Goal: Task Accomplishment & Management: Complete application form

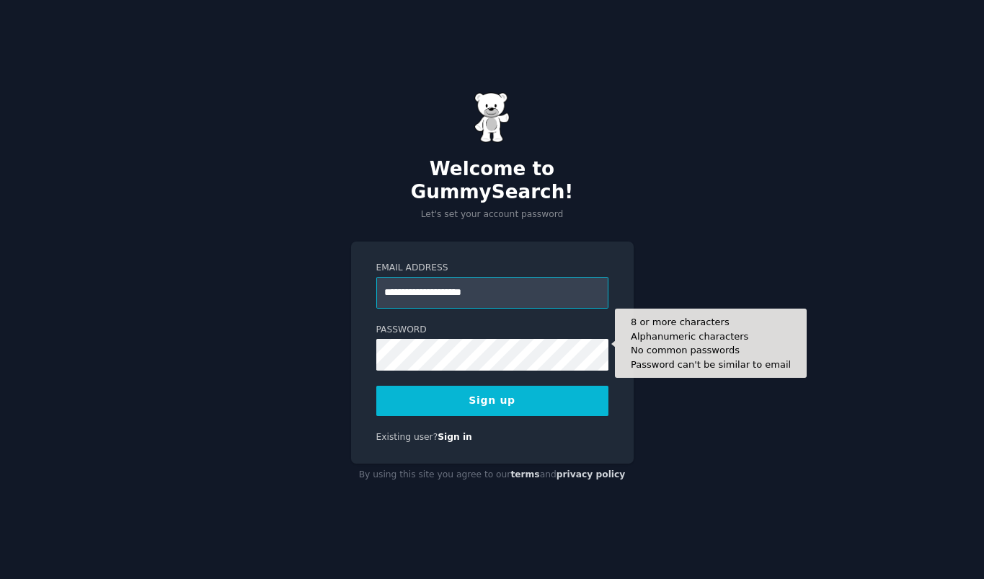
type input "**********"
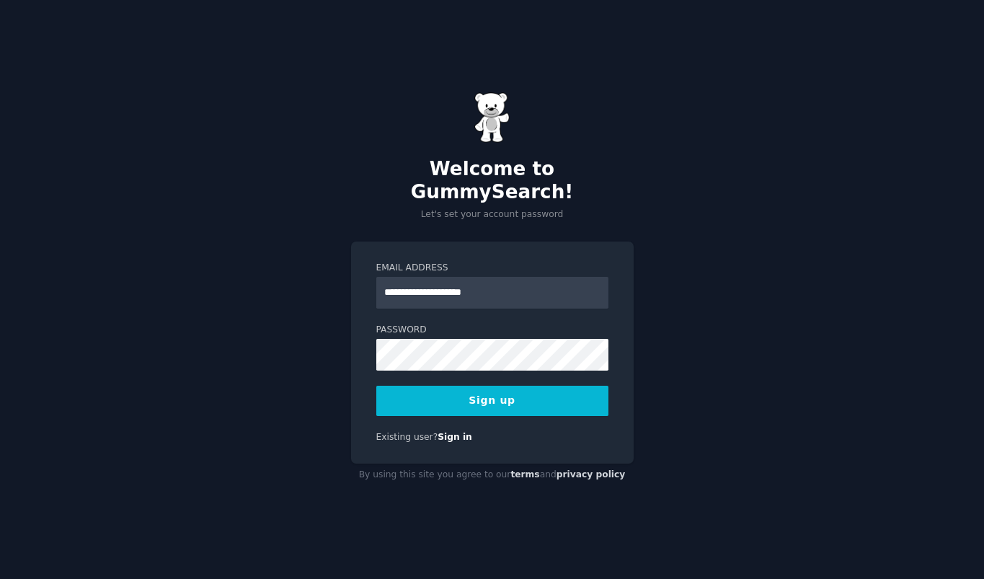
click at [706, 418] on div "**********" at bounding box center [492, 289] width 984 height 579
click at [529, 386] on button "Sign up" at bounding box center [492, 401] width 232 height 30
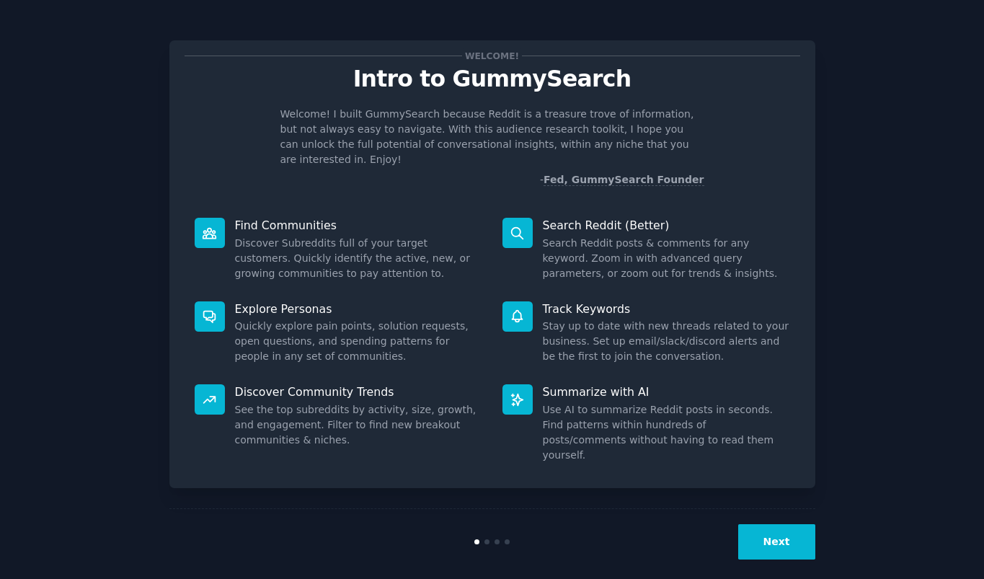
click at [774, 535] on button "Next" at bounding box center [776, 541] width 77 height 35
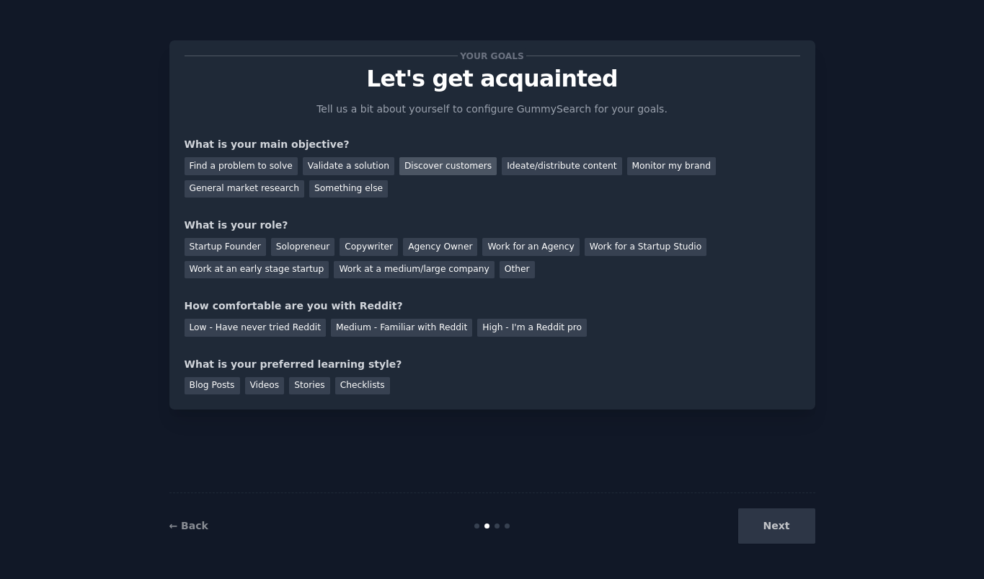
click at [423, 168] on div "Discover customers" at bounding box center [447, 166] width 97 height 18
click at [547, 172] on div "Ideate/distribute content" at bounding box center [562, 166] width 120 height 18
click at [369, 248] on div "Copywriter" at bounding box center [368, 247] width 58 height 18
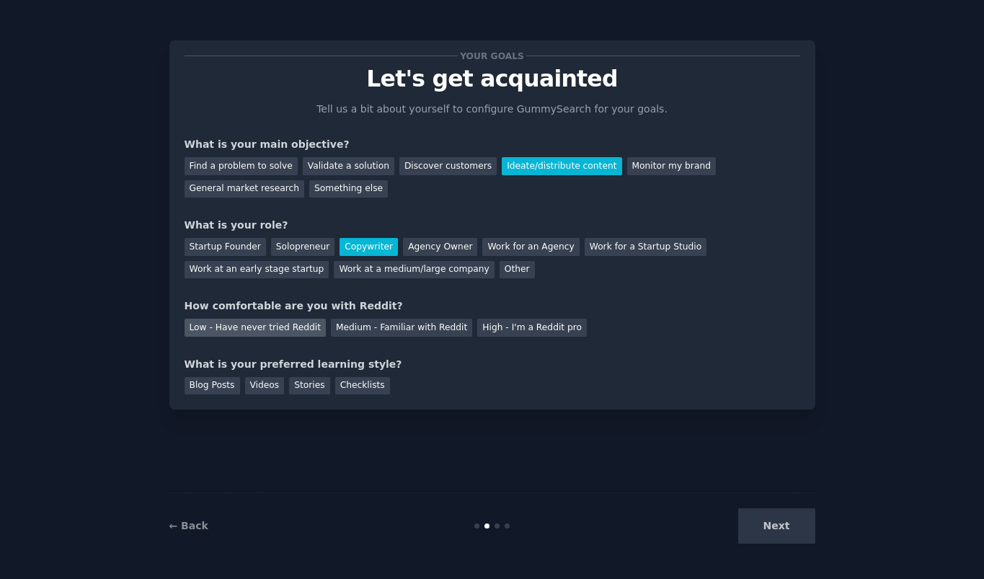
click at [240, 324] on div "Low - Have never tried Reddit" at bounding box center [254, 328] width 141 height 18
click at [262, 388] on div "Videos" at bounding box center [265, 386] width 40 height 18
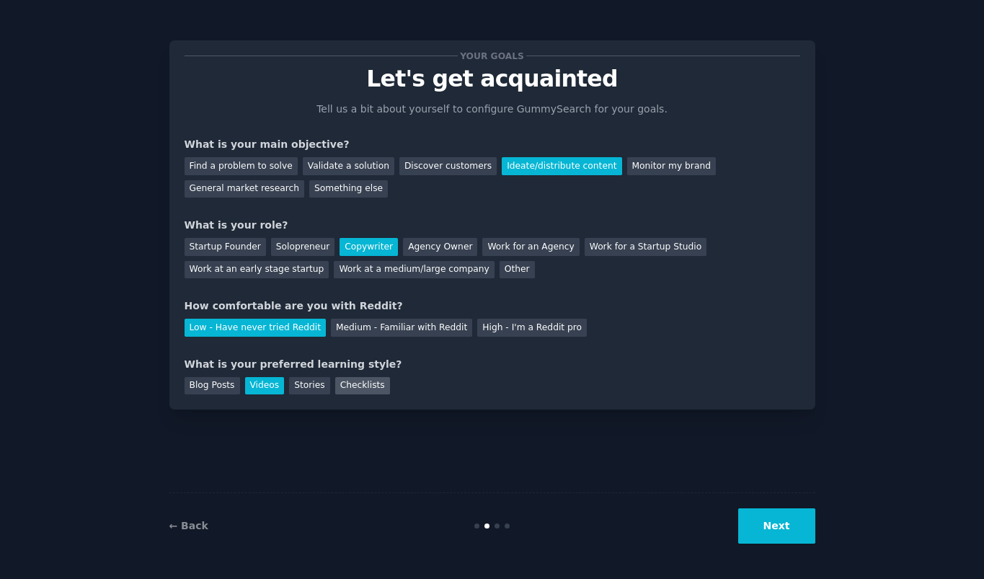
click at [360, 382] on div "Checklists" at bounding box center [362, 386] width 55 height 18
click at [752, 529] on button "Next" at bounding box center [776, 525] width 77 height 35
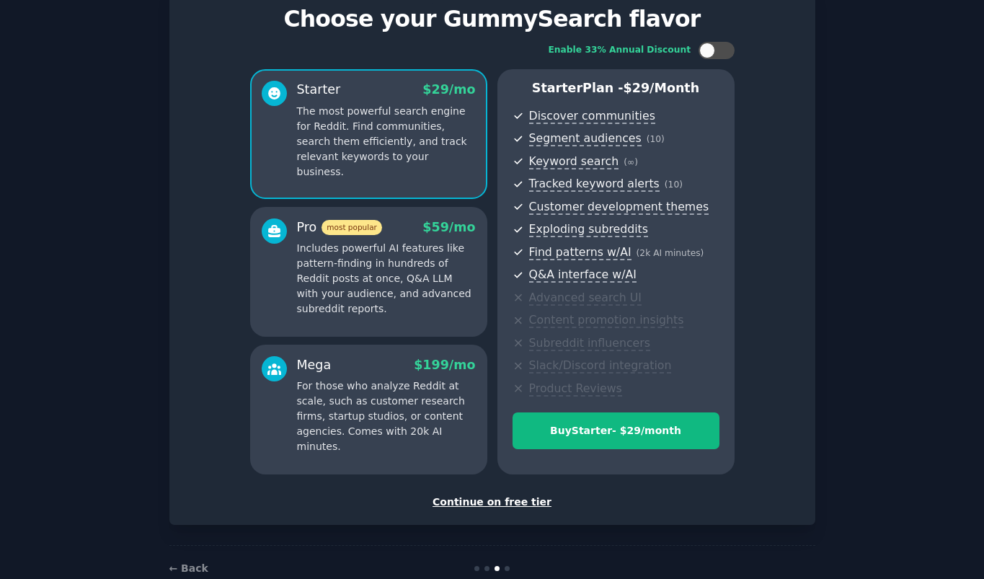
scroll to position [56, 0]
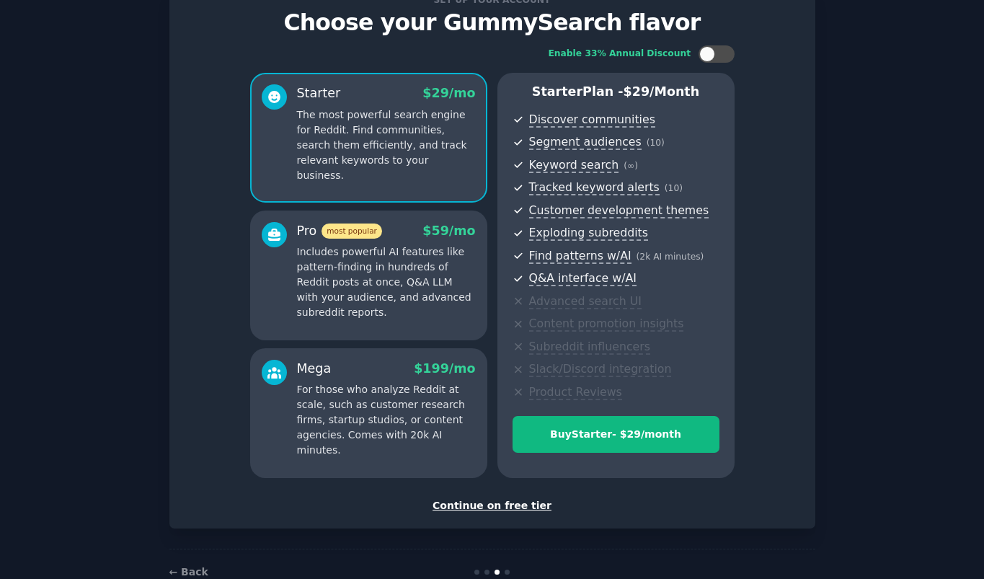
click at [468, 505] on div "Continue on free tier" at bounding box center [491, 505] width 615 height 15
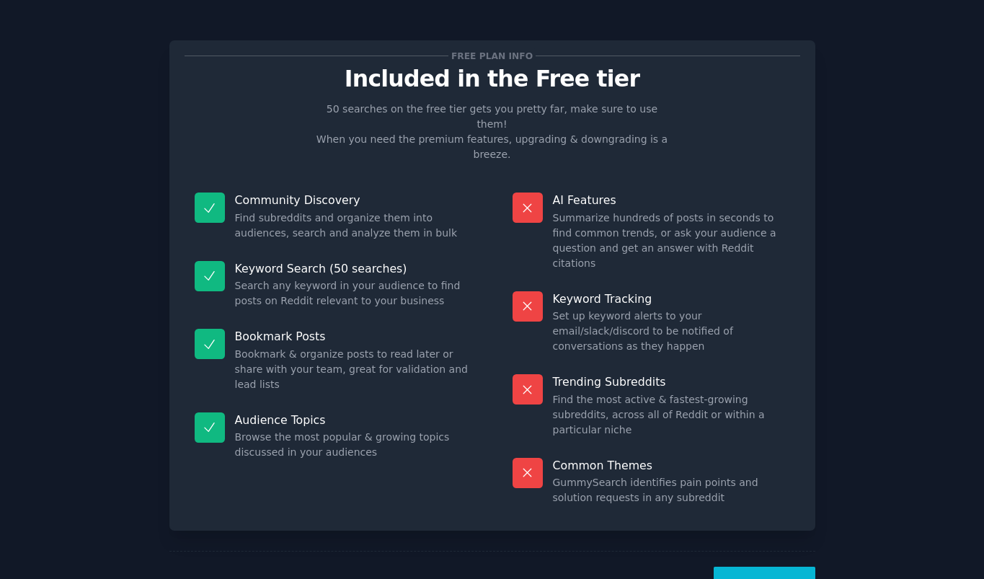
click at [780, 566] on button "Let's Go!" at bounding box center [763, 583] width 101 height 35
